Goal: Go to known website: Go to known website

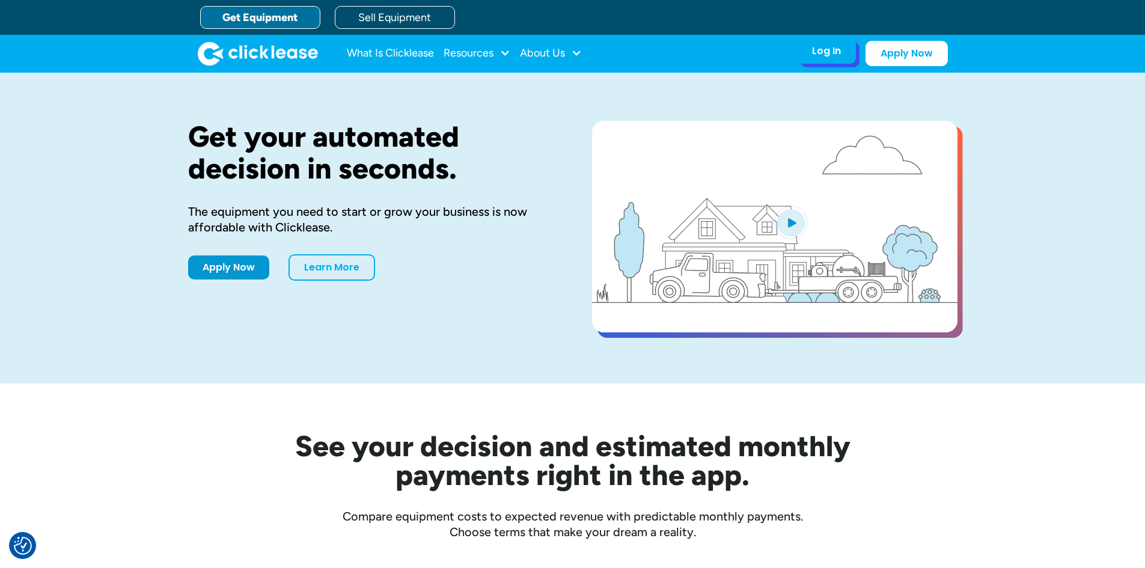
click at [843, 54] on div "Log In Account login I use Clicklease to get my equipment Partner Portal I offe…" at bounding box center [826, 50] width 59 height 25
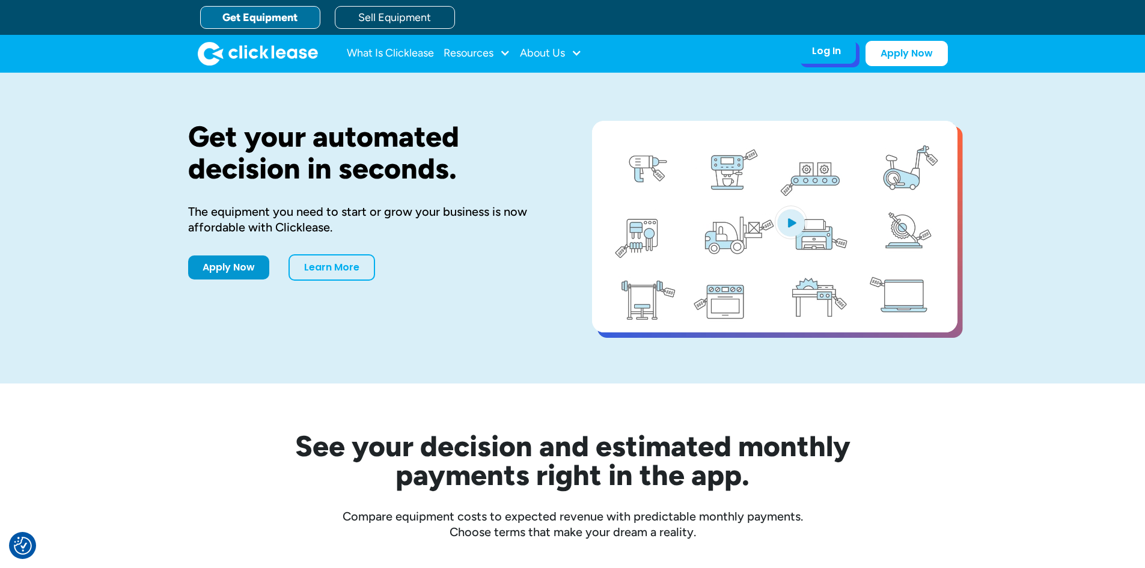
click at [819, 54] on div "Log In" at bounding box center [826, 51] width 29 height 12
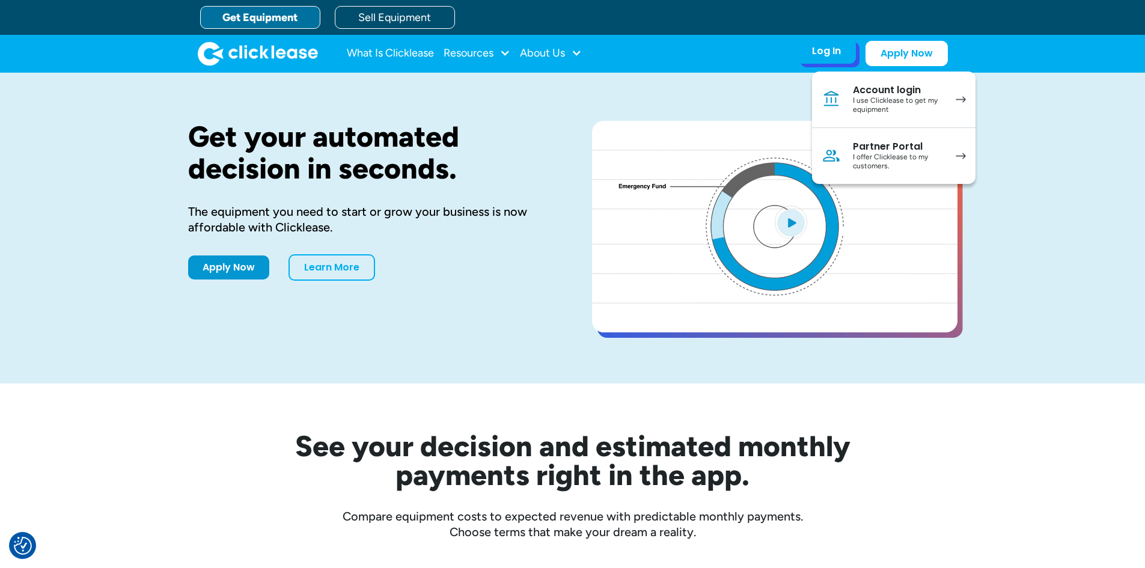
click at [843, 148] on link "Partner Portal I offer Clicklease to my customers." at bounding box center [894, 156] width 164 height 56
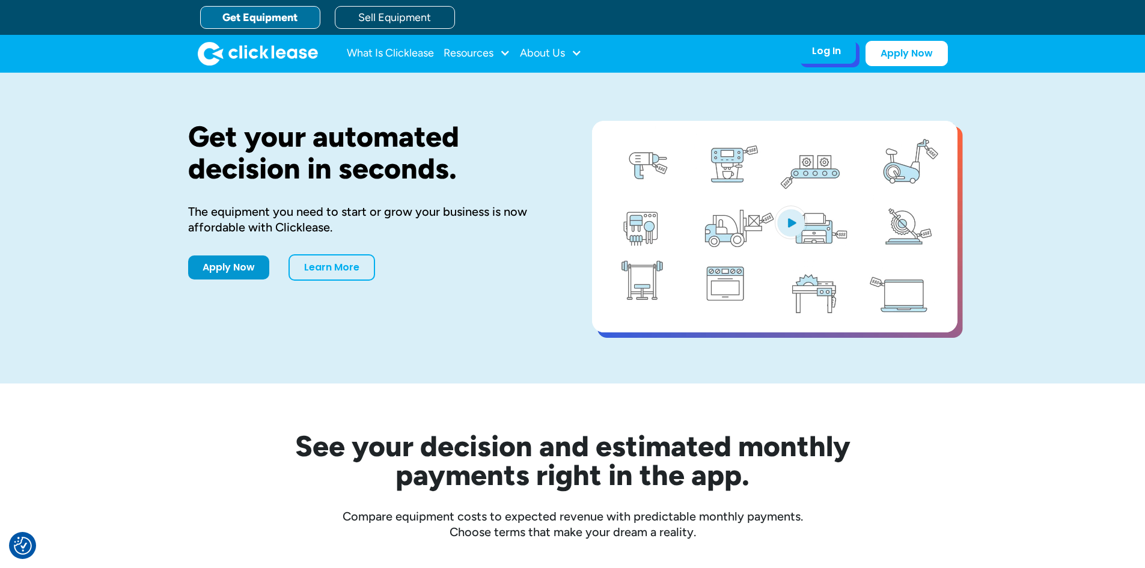
click at [844, 60] on div "Log In Account login I use Clicklease to get my equipment Partner Portal I offe…" at bounding box center [826, 50] width 59 height 25
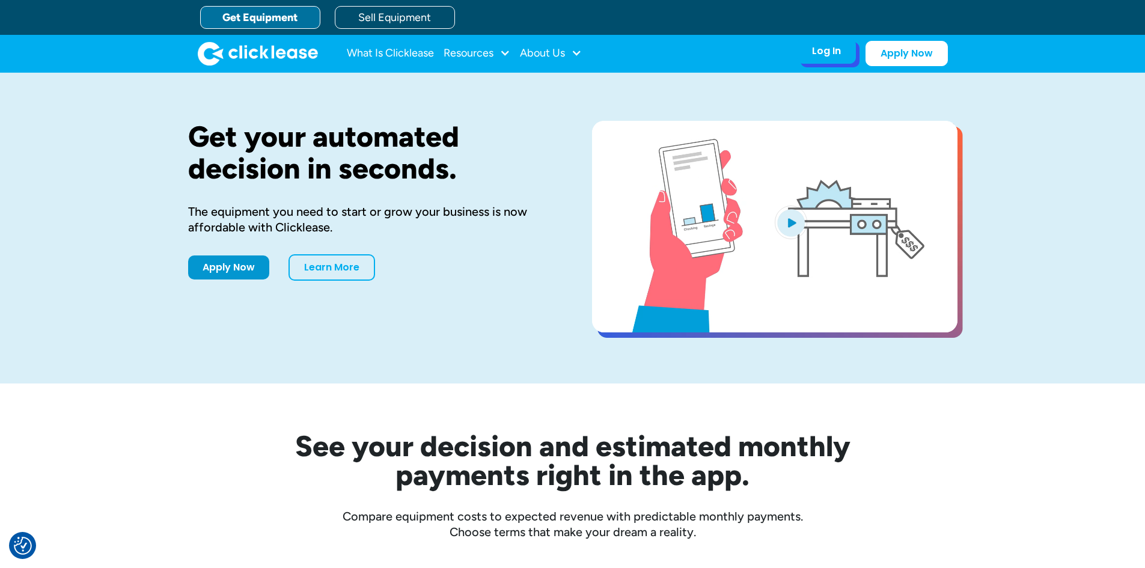
click at [817, 50] on div "Log In" at bounding box center [826, 51] width 29 height 12
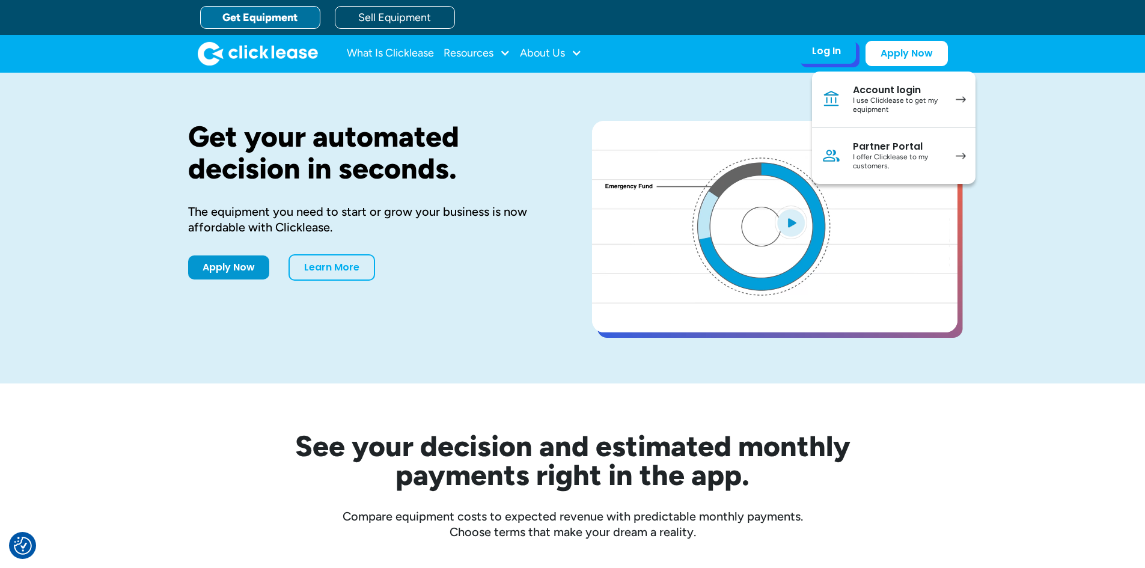
click at [861, 162] on div "I offer Clicklease to my customers." at bounding box center [898, 162] width 91 height 19
